Goal: Feedback & Contribution: Leave review/rating

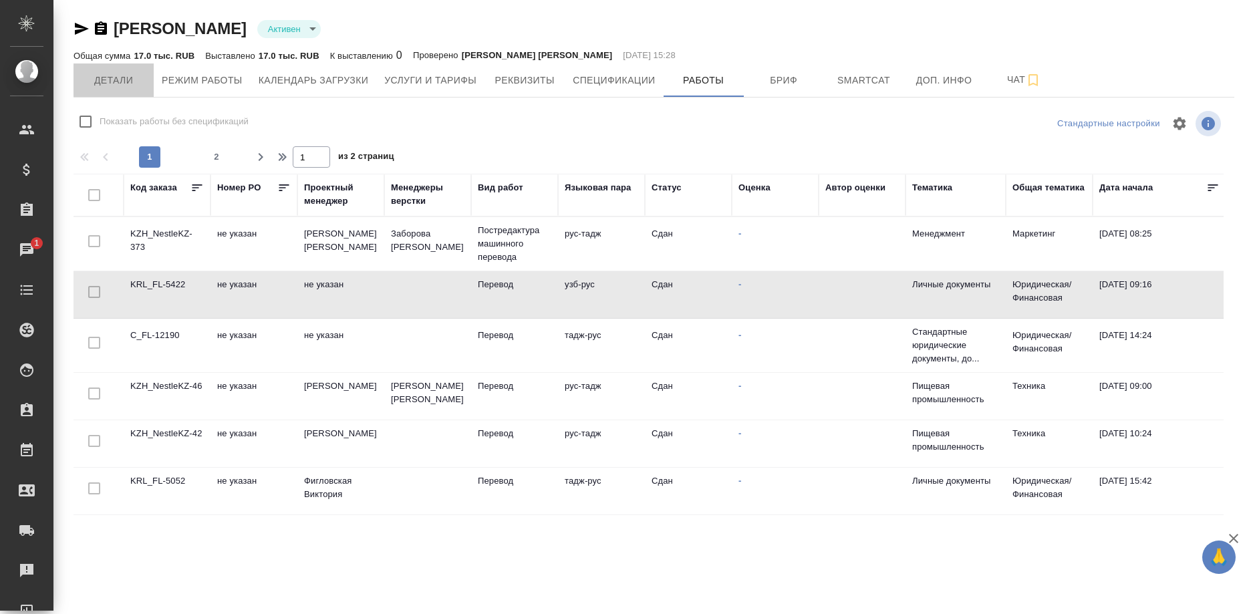
click at [121, 74] on span "Детали" at bounding box center [114, 80] width 64 height 17
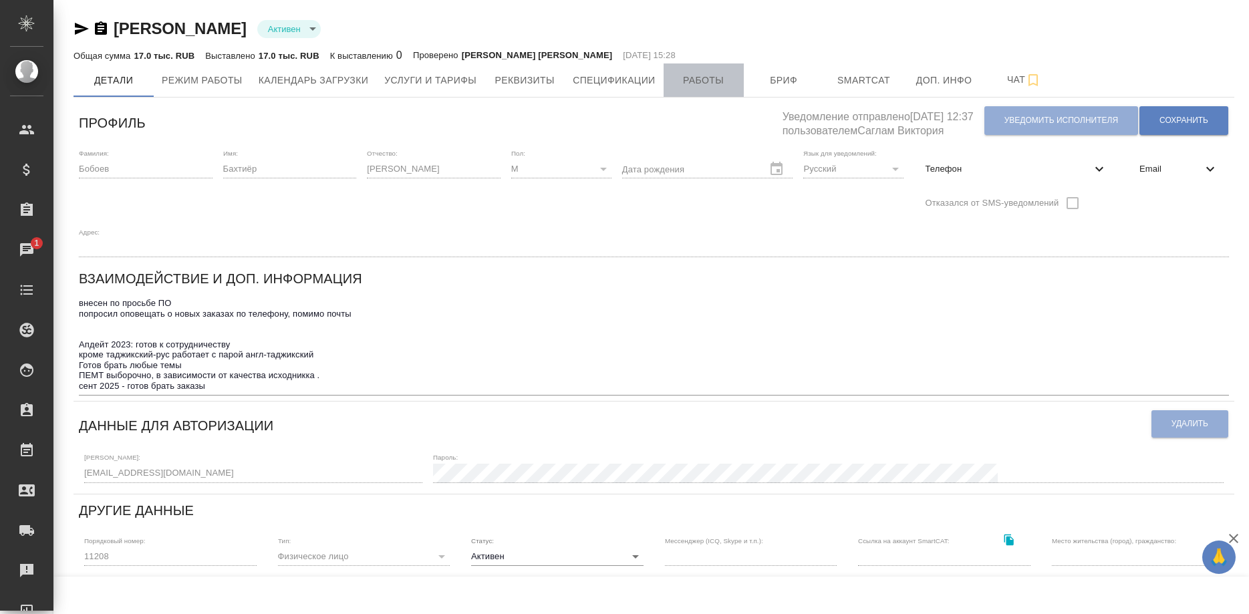
click at [693, 84] on span "Работы" at bounding box center [704, 80] width 64 height 17
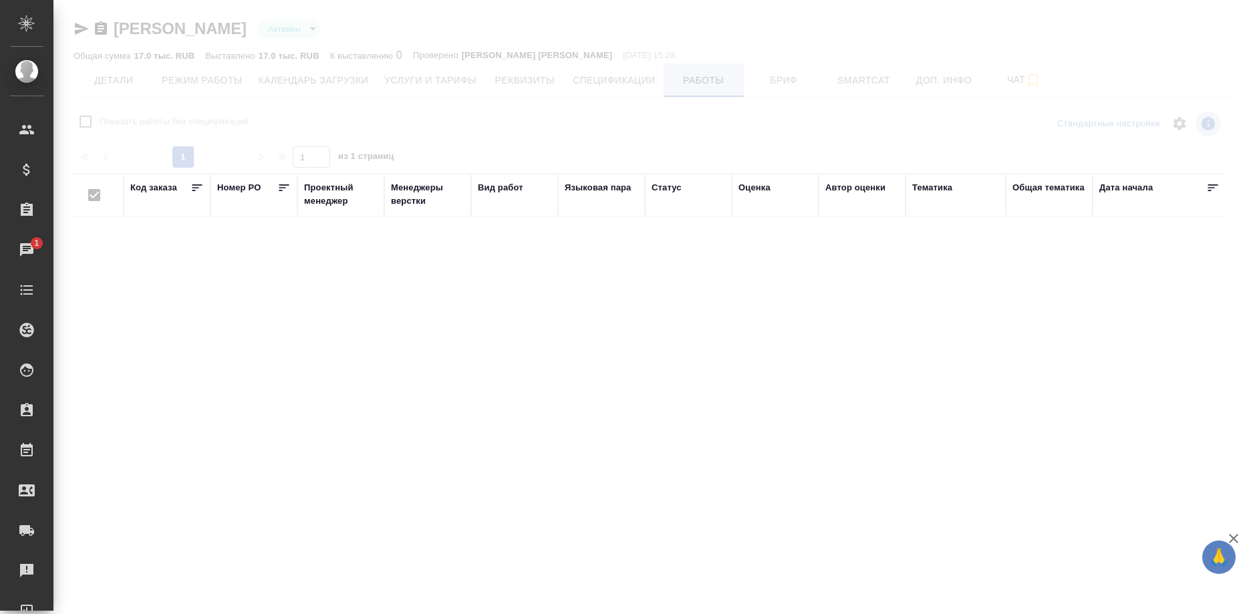
checkbox input "false"
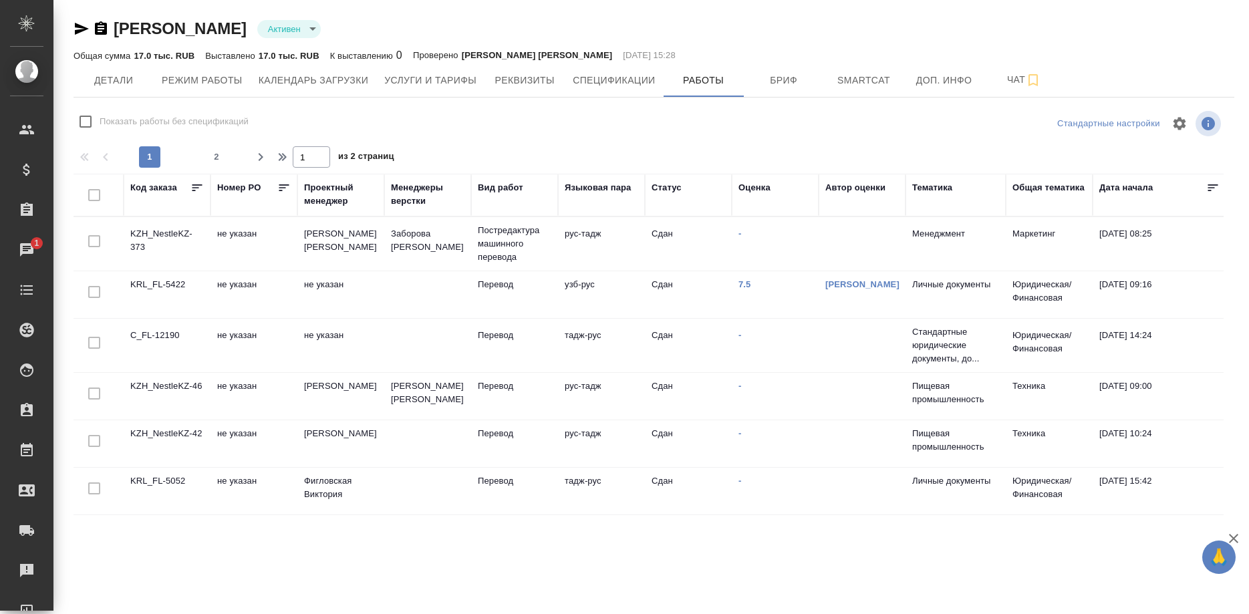
click at [155, 235] on td "KZH_NestleKZ-373" at bounding box center [167, 244] width 87 height 47
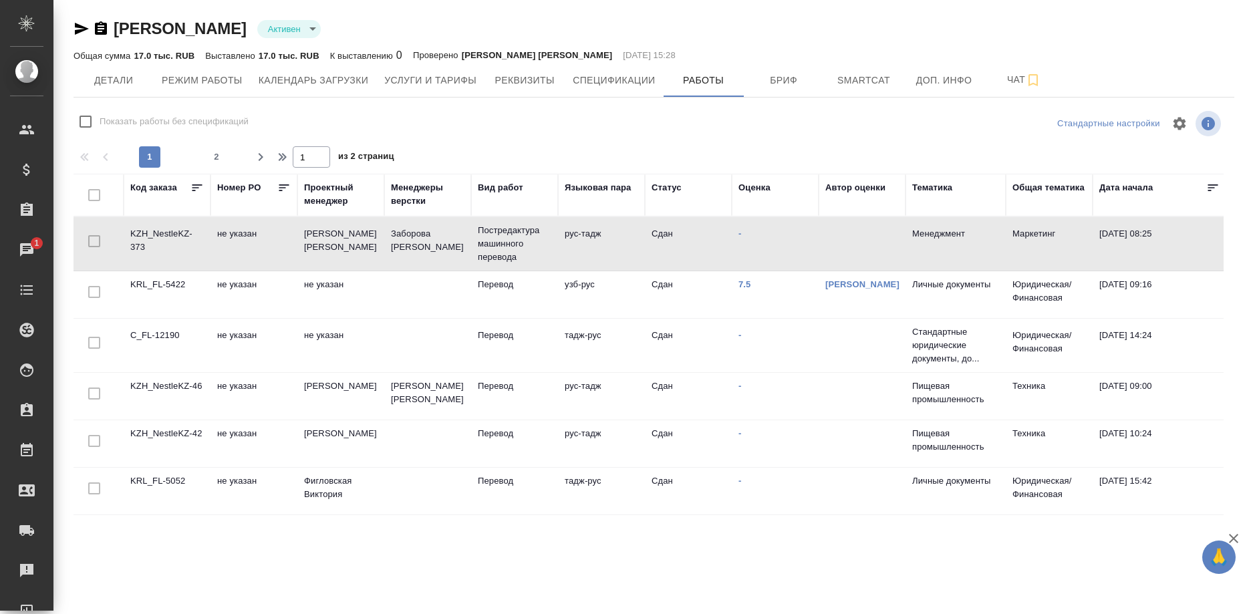
click at [155, 235] on td "KZH_NestleKZ-373" at bounding box center [167, 244] width 87 height 47
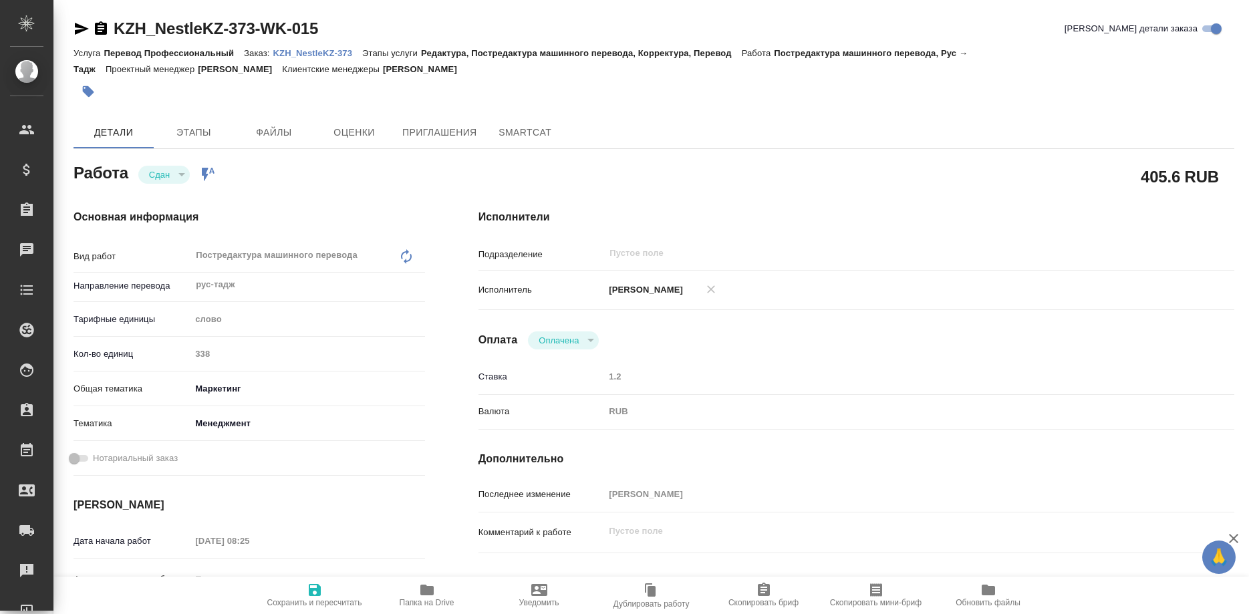
type textarea "x"
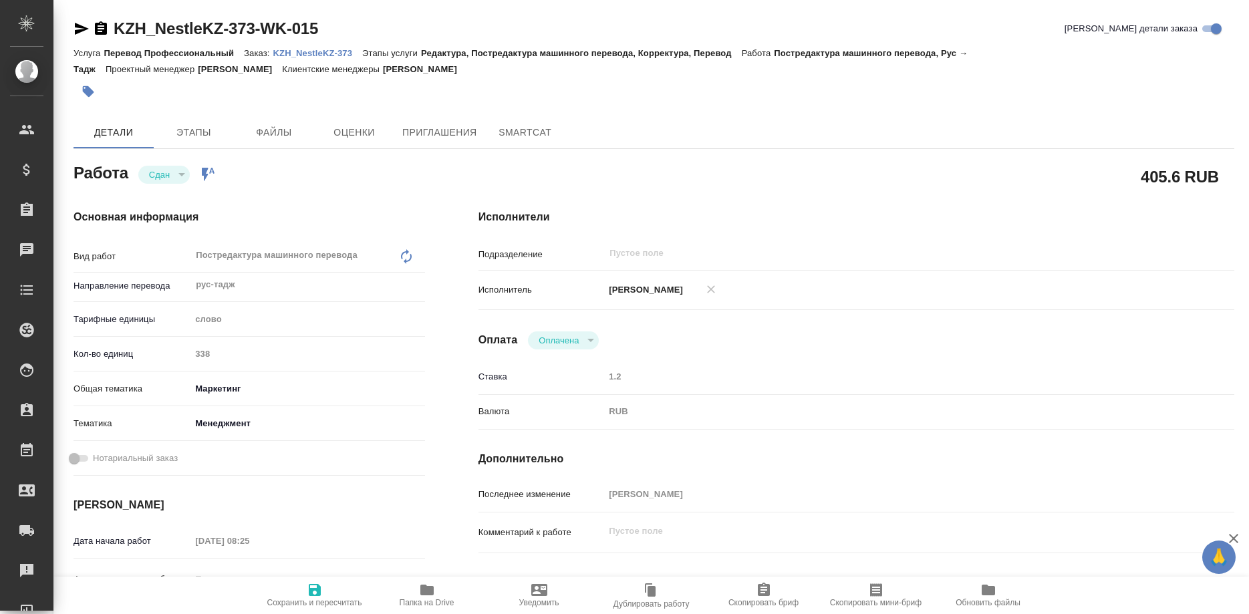
type textarea "x"
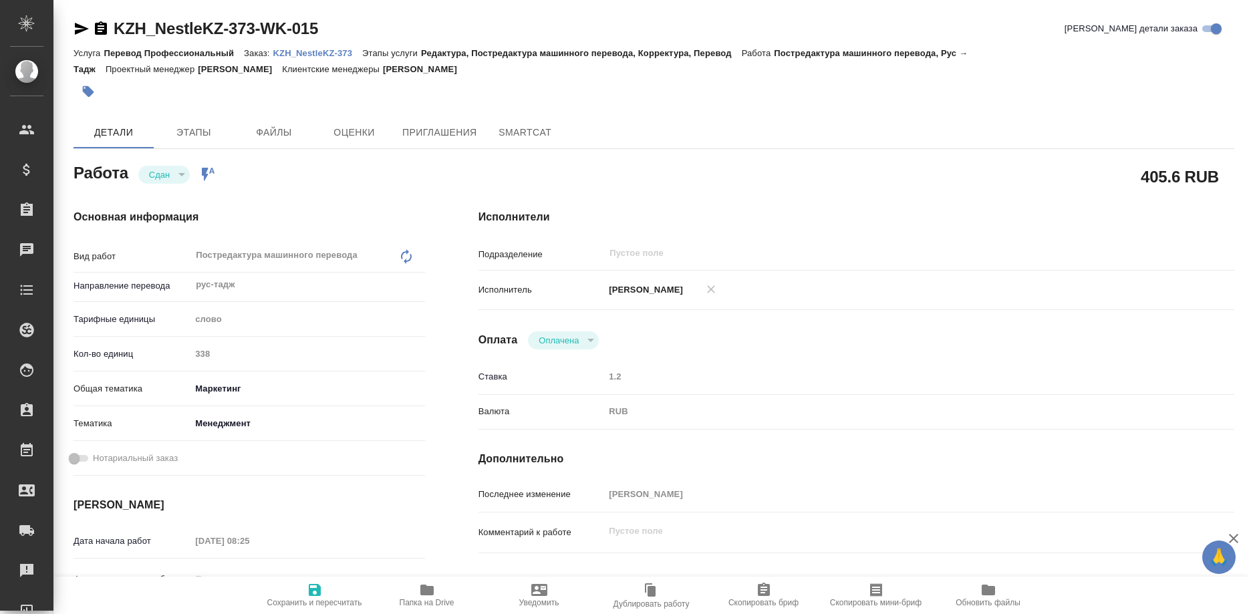
type textarea "x"
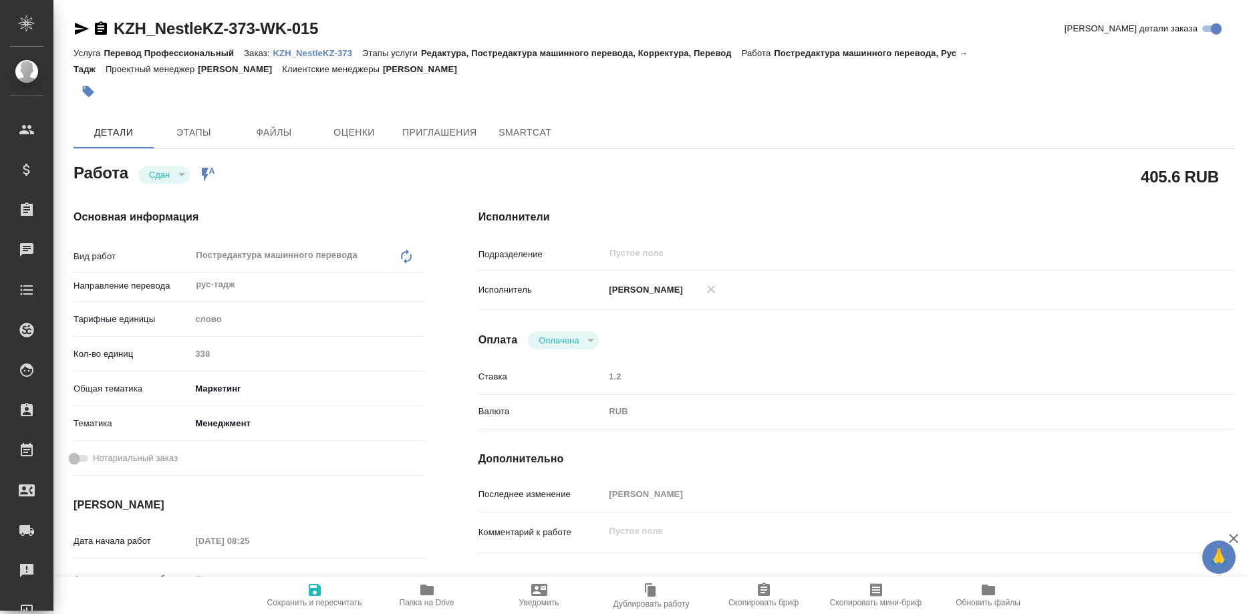
click at [333, 55] on p "KZH_NestleKZ-373" at bounding box center [318, 53] width 90 height 10
type textarea "x"
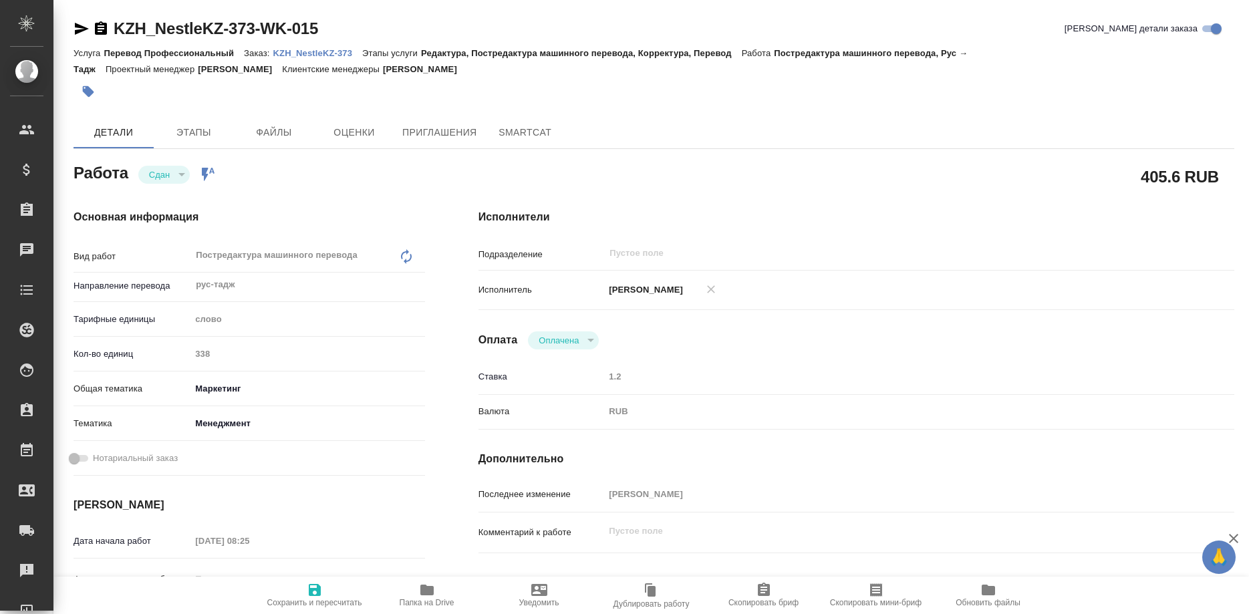
type textarea "x"
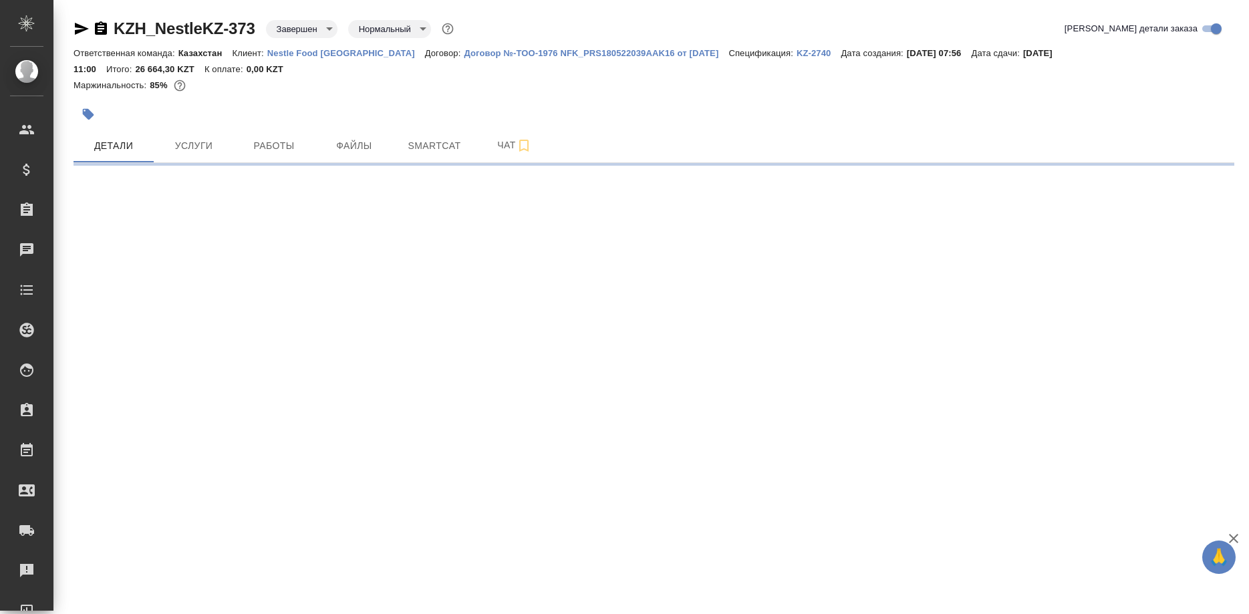
select select "RU"
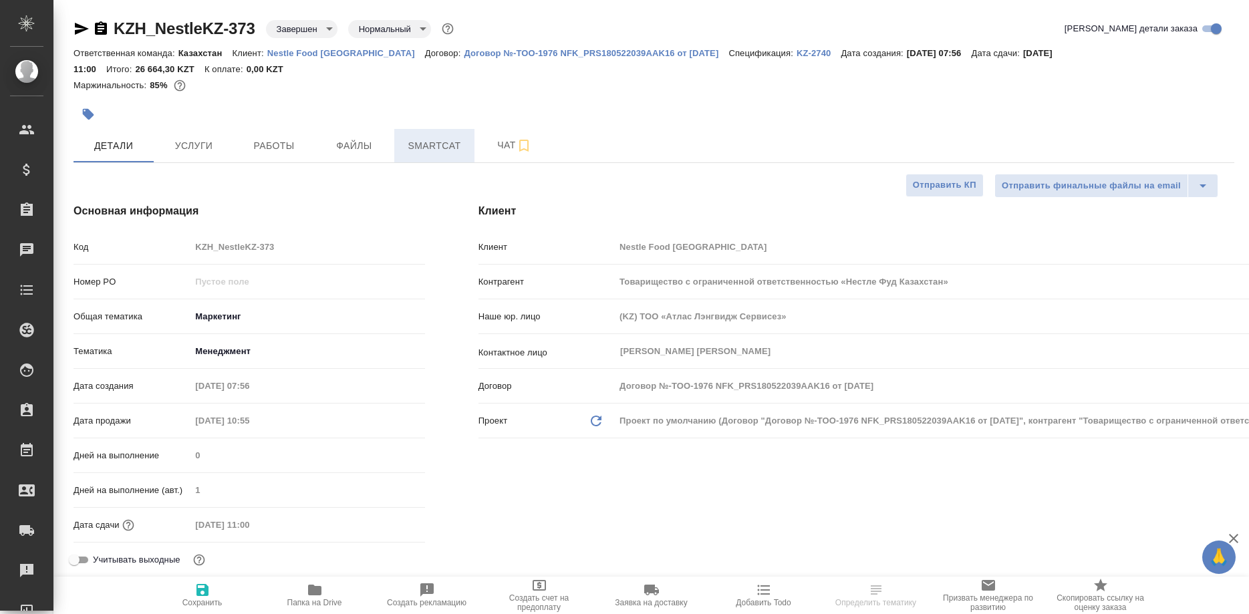
type textarea "x"
click at [454, 161] on button "Smartcat" at bounding box center [434, 145] width 80 height 33
type textarea "x"
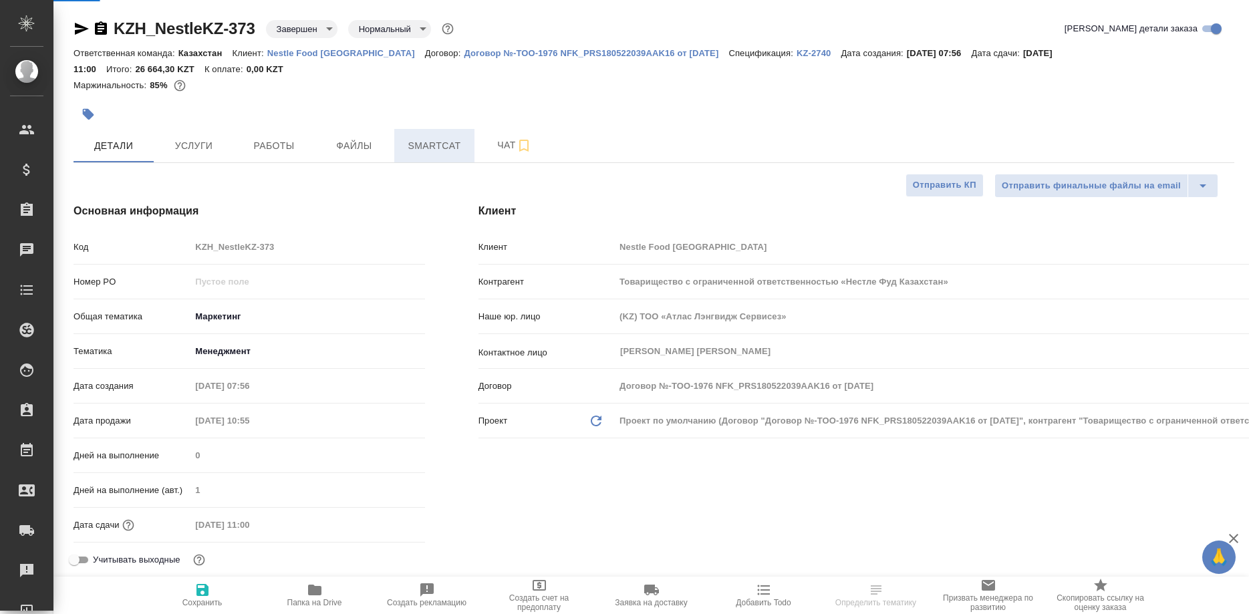
type textarea "x"
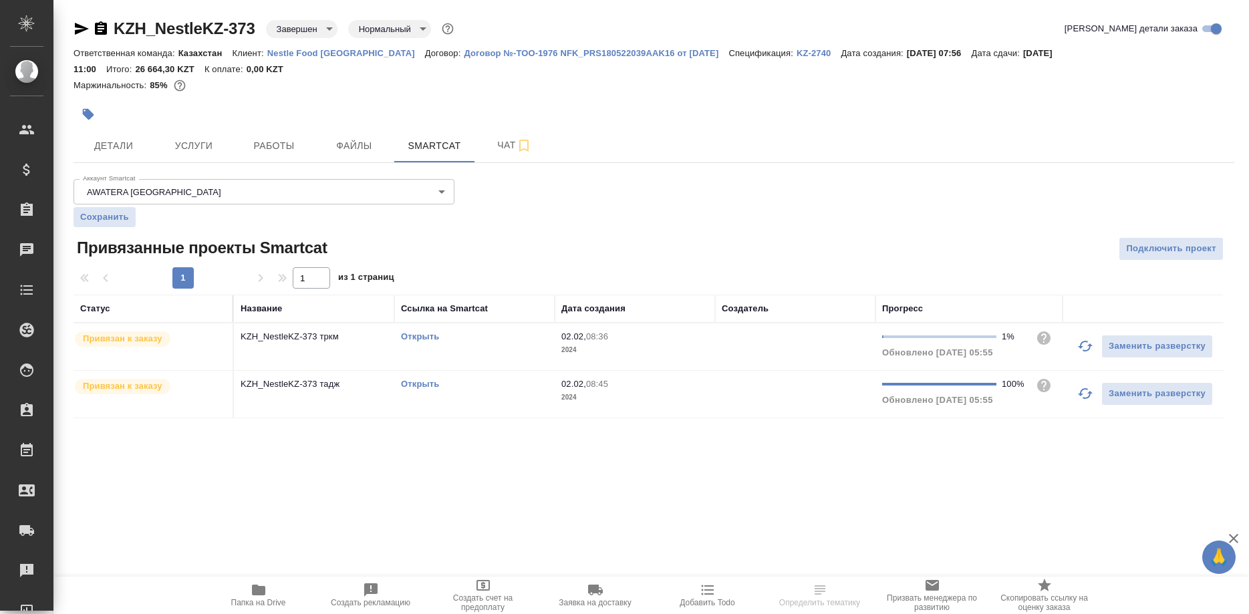
click at [401, 382] on link "Открыть" at bounding box center [420, 384] width 38 height 10
click at [421, 384] on link "Открыть" at bounding box center [420, 384] width 38 height 10
click at [255, 140] on span "Работы" at bounding box center [274, 146] width 64 height 17
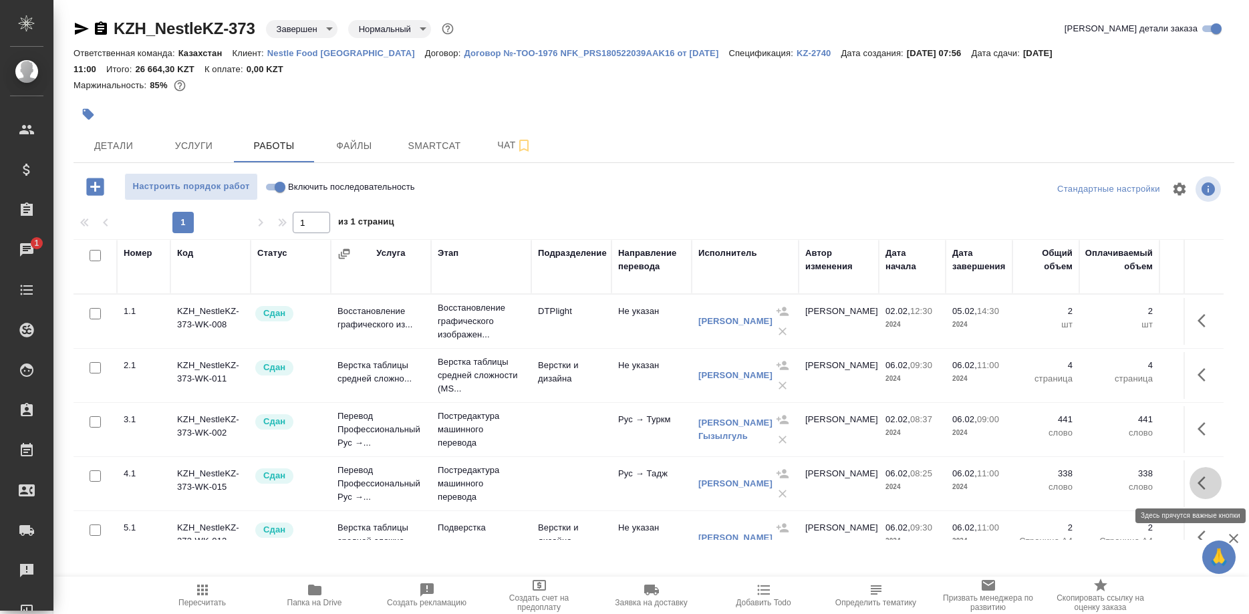
click at [1198, 487] on icon "button" at bounding box center [1205, 483] width 16 height 16
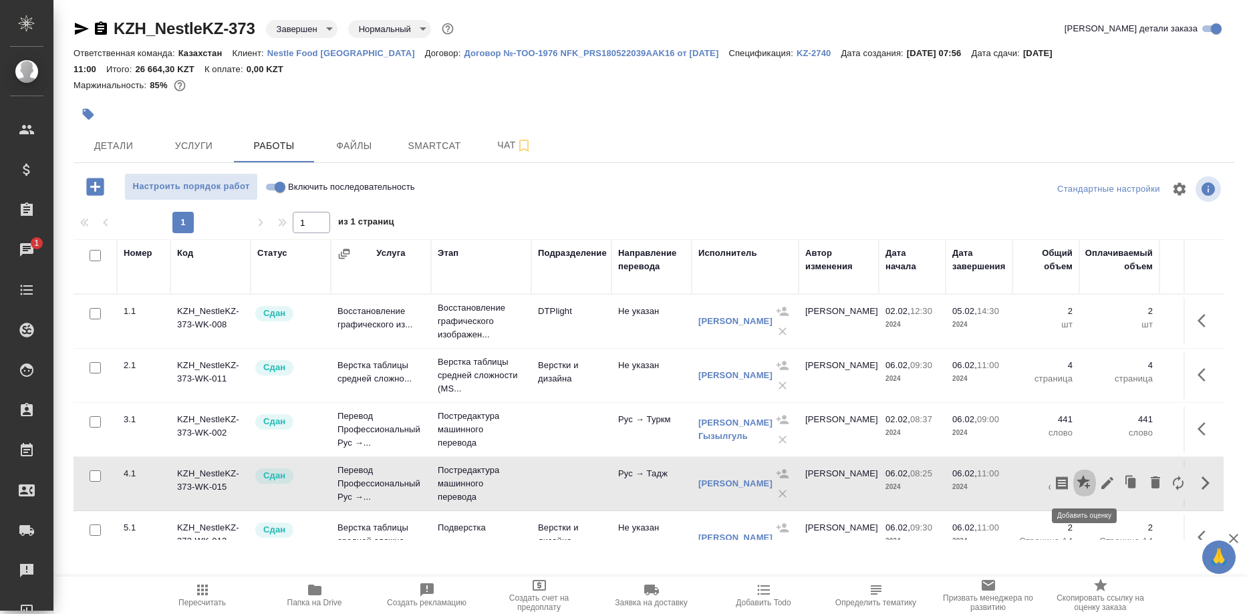
click at [1084, 482] on icon "button" at bounding box center [1083, 481] width 13 height 13
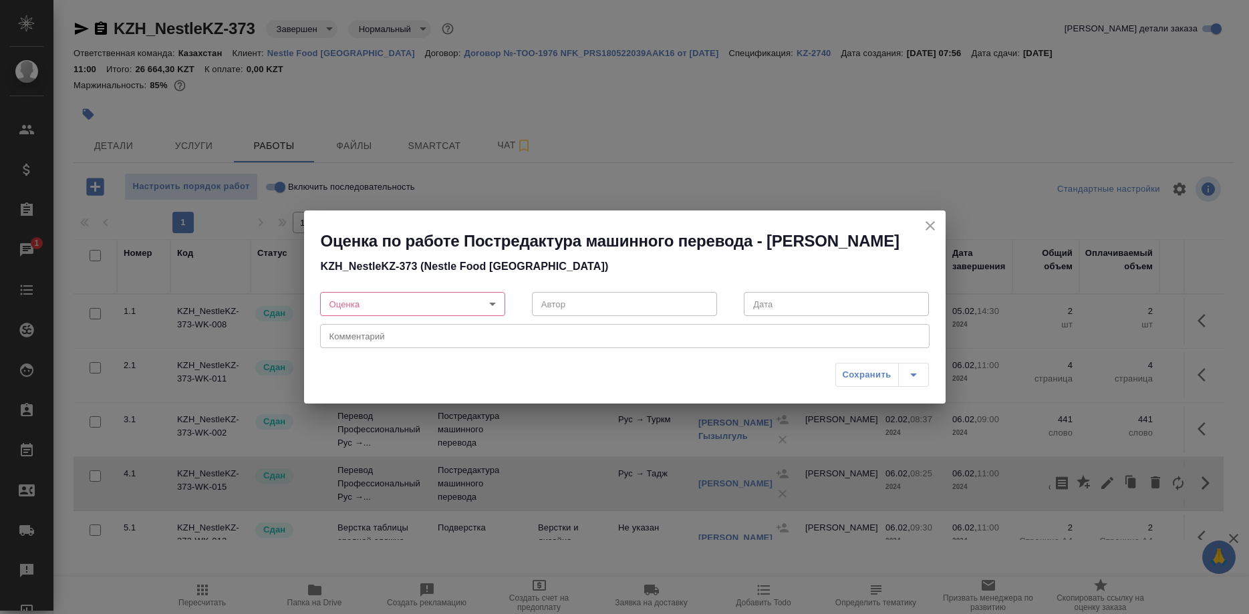
click at [445, 313] on body "🙏 .cls-1 fill:#fff; AWATERA [PERSON_NAME] Спецификации Заказы 1 Чаты Todo Проек…" at bounding box center [624, 307] width 1249 height 614
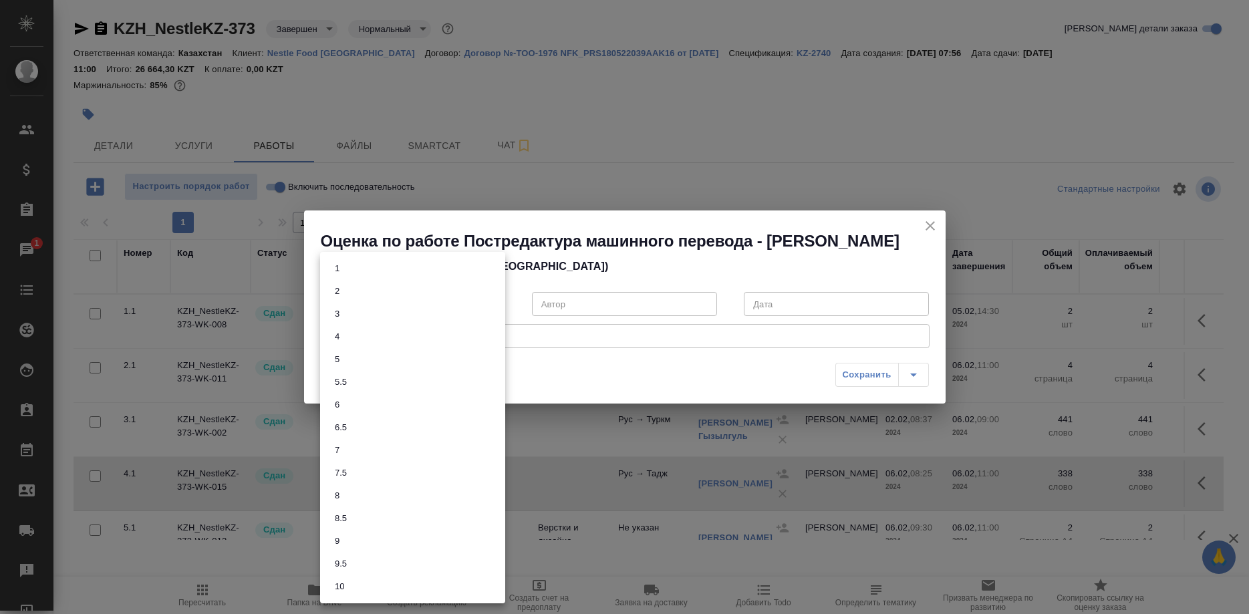
click at [342, 444] on li "7" at bounding box center [412, 450] width 185 height 23
type input "7"
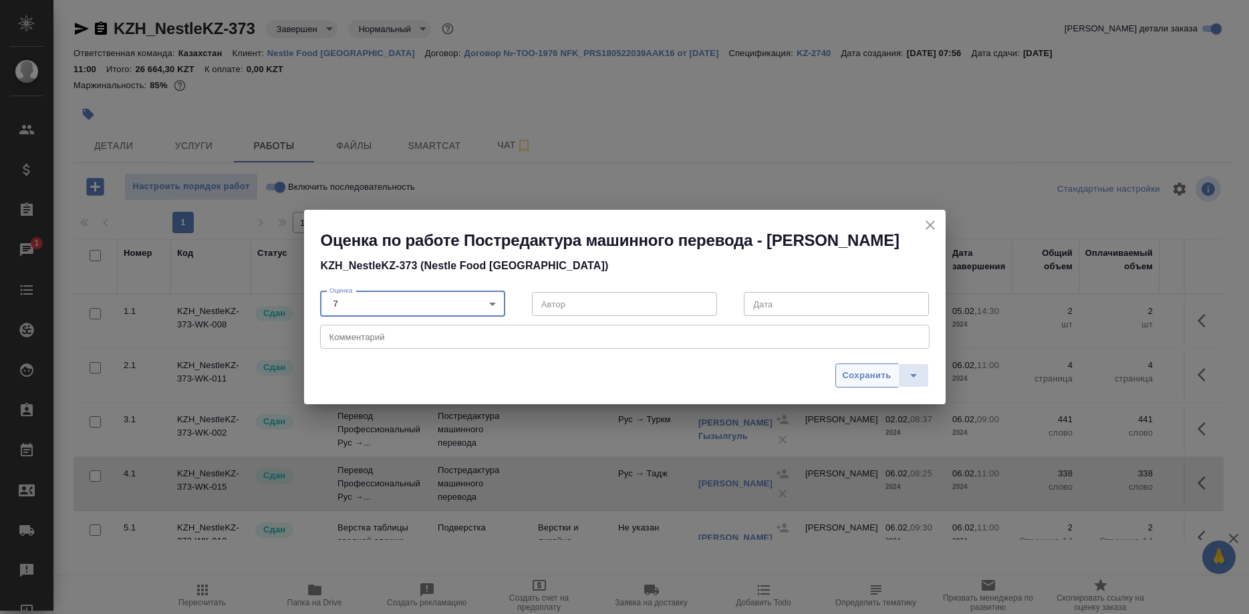
click at [867, 384] on span "Сохранить" at bounding box center [867, 375] width 49 height 15
